Goal: Task Accomplishment & Management: Use online tool/utility

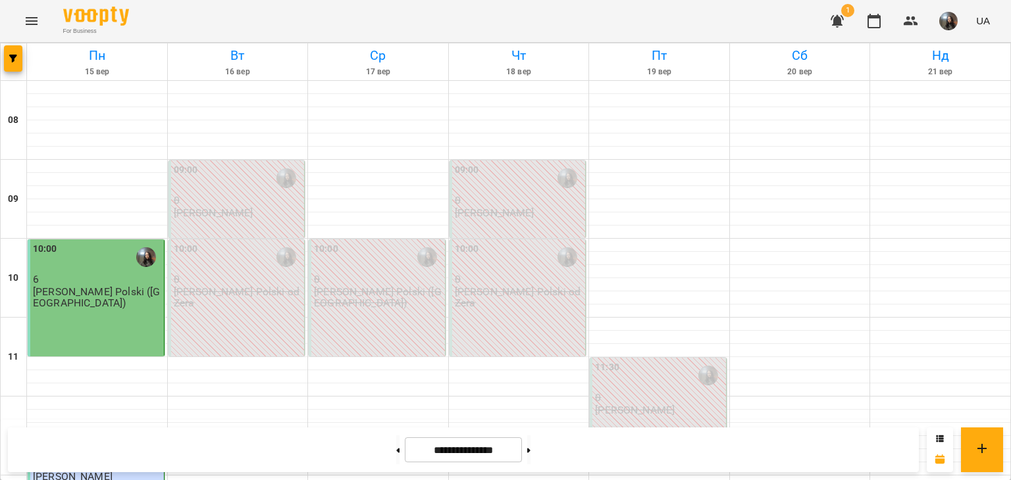
scroll to position [844, 0]
click at [530, 449] on button at bounding box center [528, 450] width 3 height 29
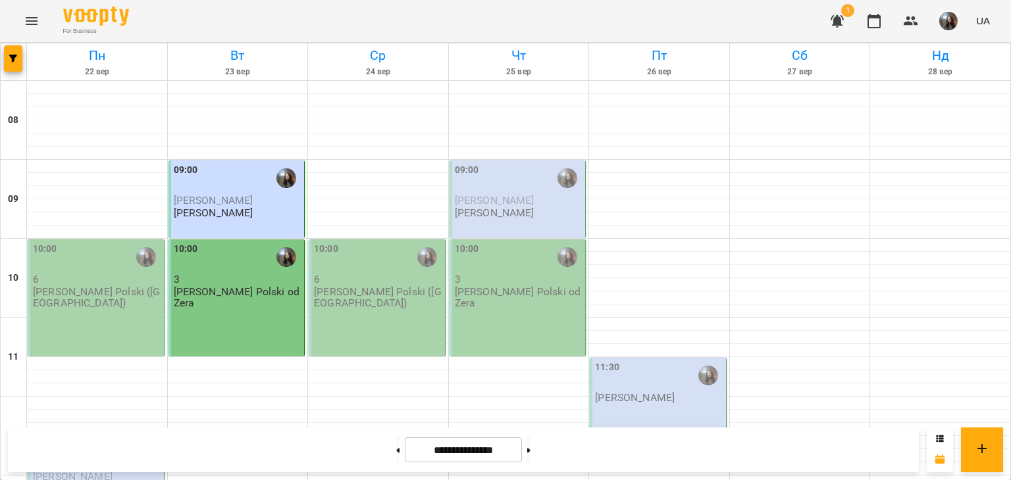
scroll to position [658, 0]
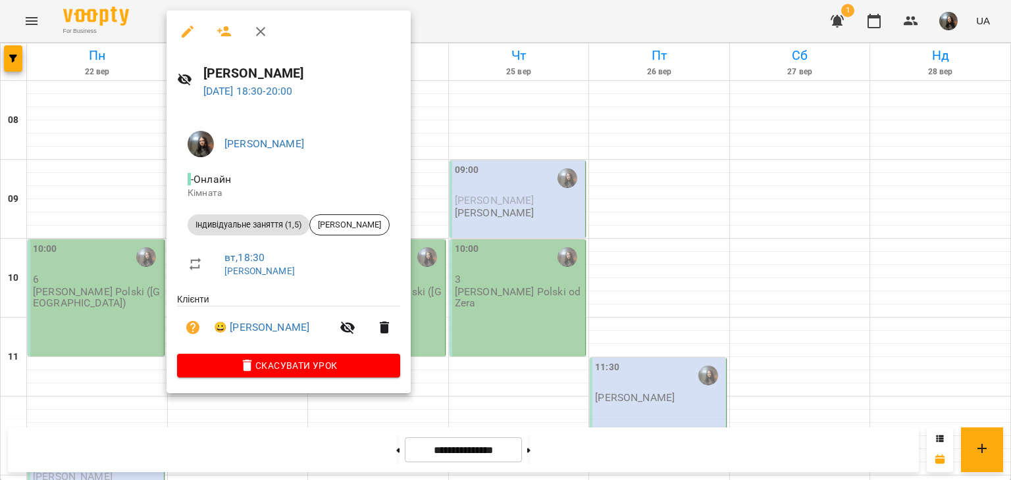
click at [68, 239] on div at bounding box center [505, 240] width 1011 height 480
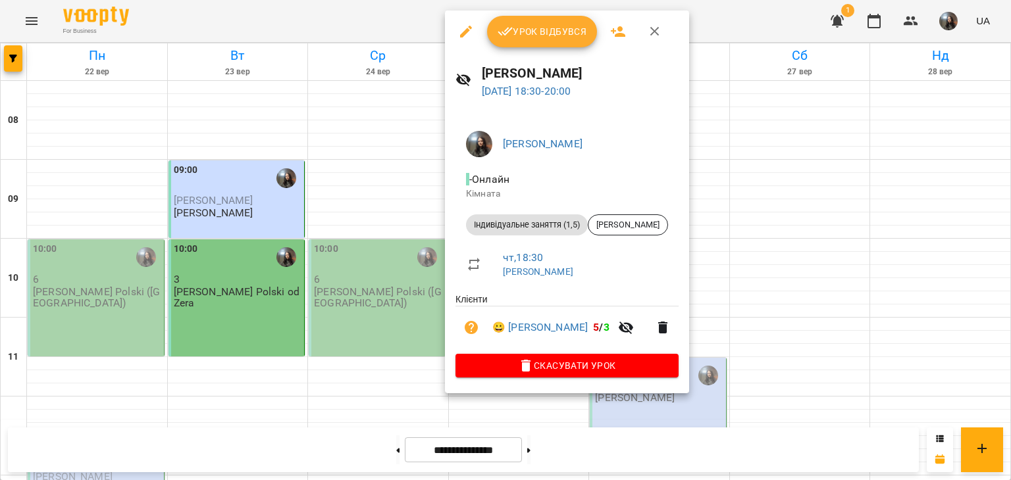
click at [355, 285] on div at bounding box center [505, 240] width 1011 height 480
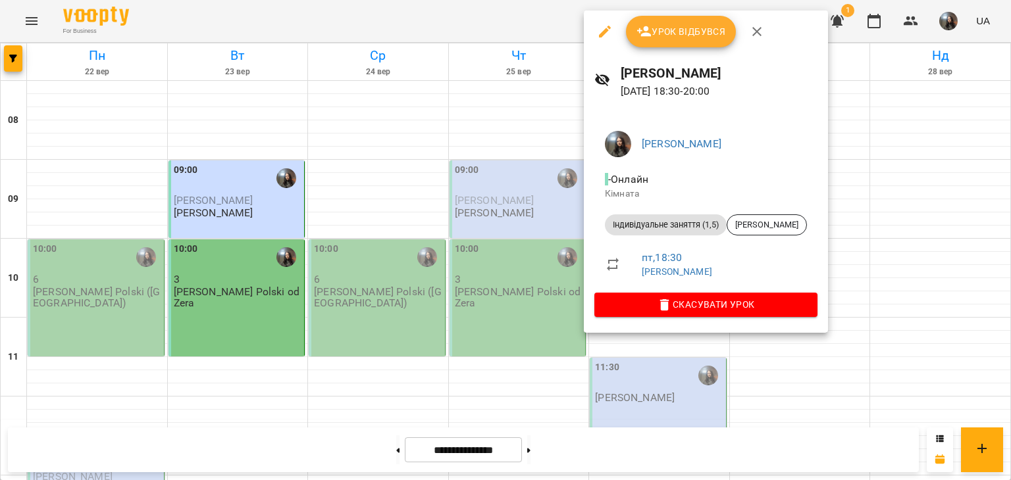
click at [654, 354] on div at bounding box center [505, 240] width 1011 height 480
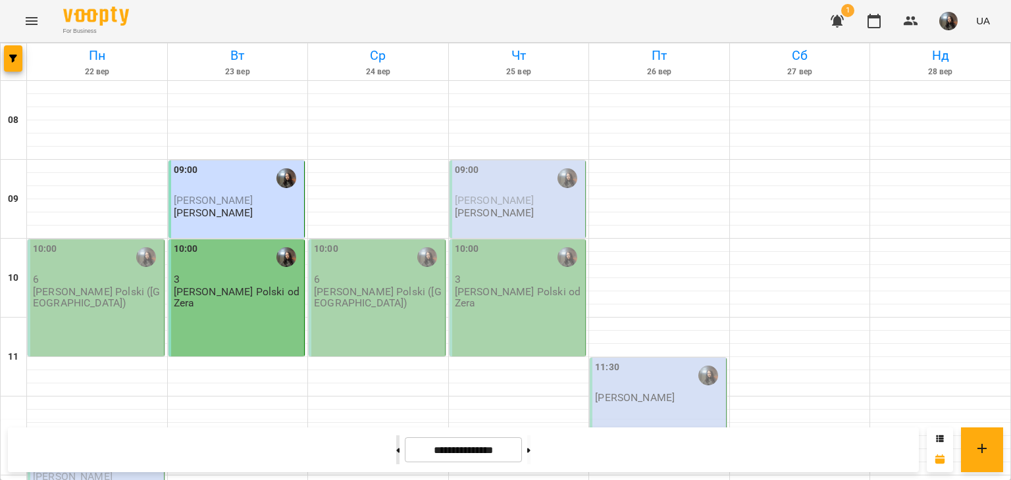
click at [396, 449] on button at bounding box center [397, 450] width 3 height 29
type input "**********"
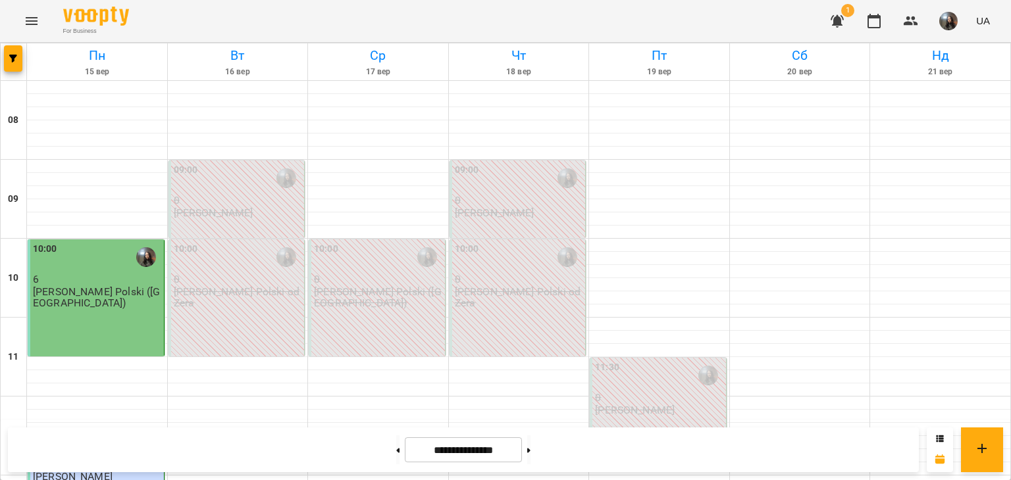
scroll to position [724, 0]
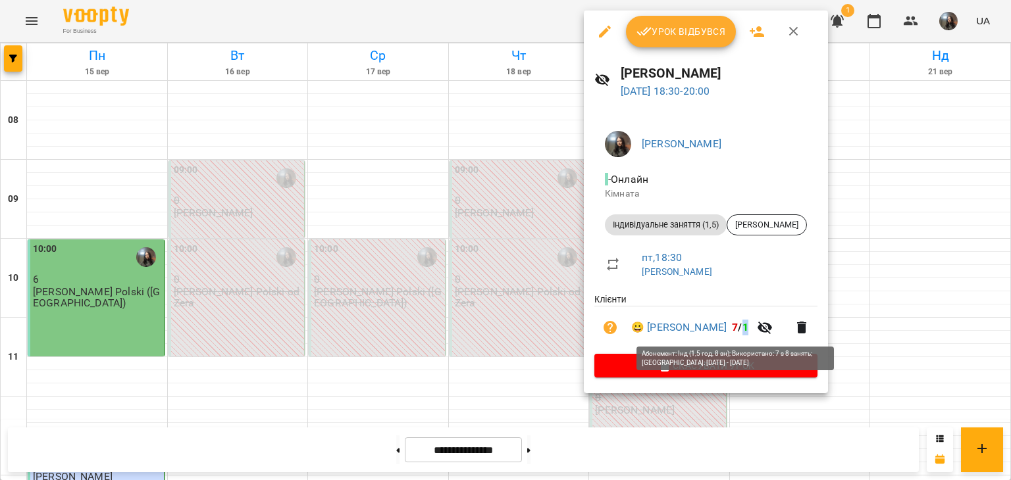
click at [742, 330] on span "1" at bounding box center [745, 327] width 6 height 13
click at [732, 331] on span "7" at bounding box center [735, 327] width 6 height 13
